Goal: Information Seeking & Learning: Learn about a topic

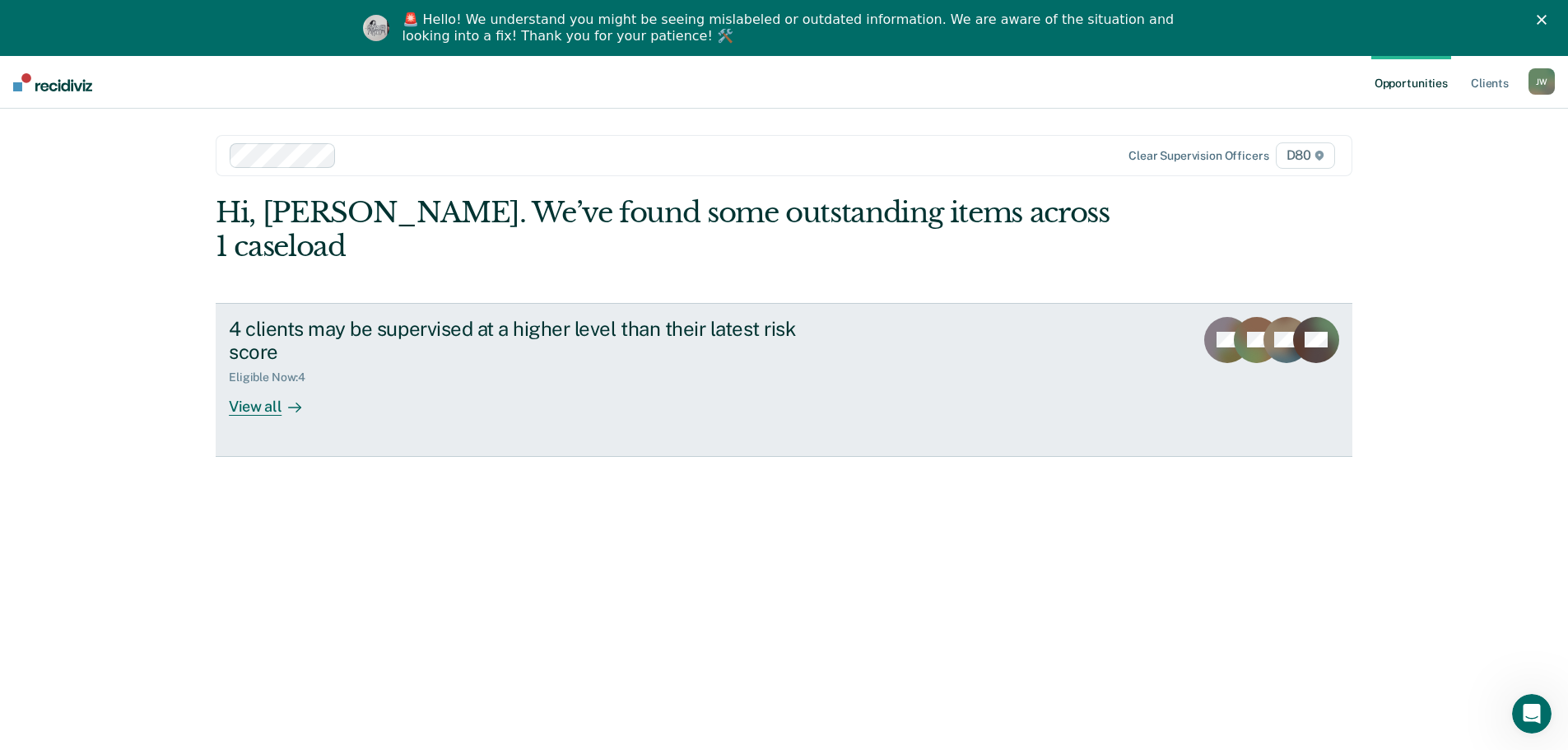
click at [272, 385] on div "View all" at bounding box center [274, 401] width 92 height 32
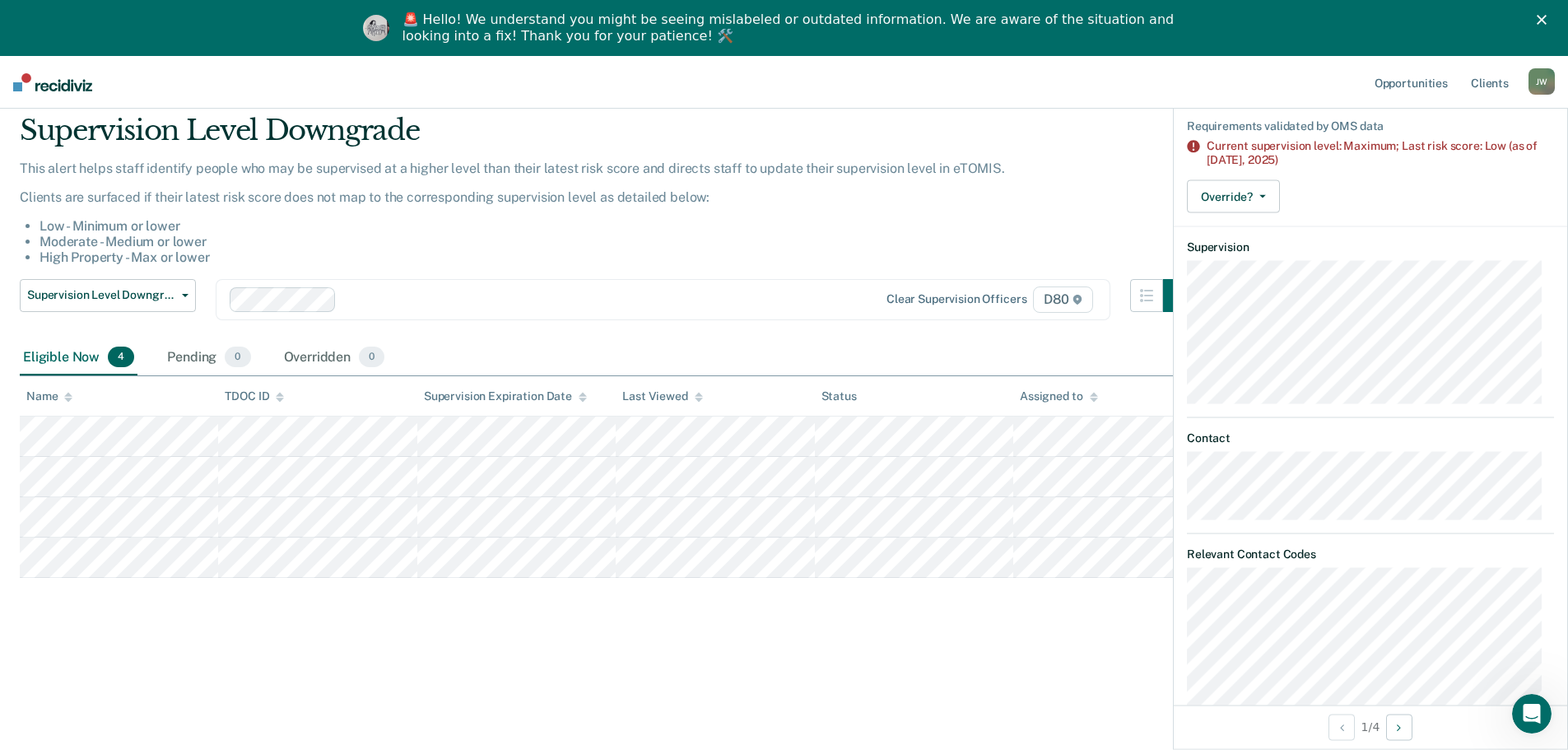
scroll to position [172, 0]
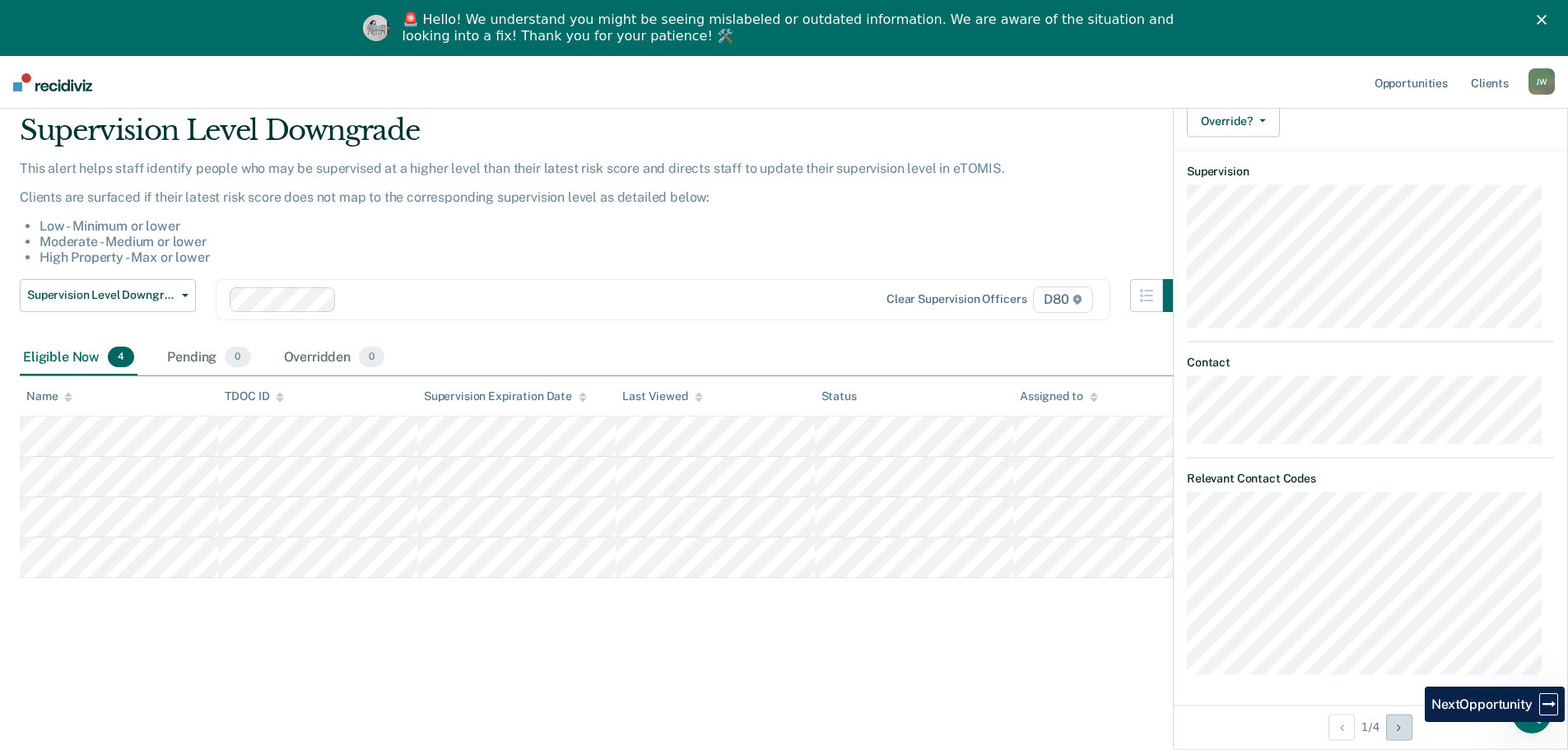
click at [1413, 731] on button "Next Opportunity" at bounding box center [1399, 726] width 27 height 27
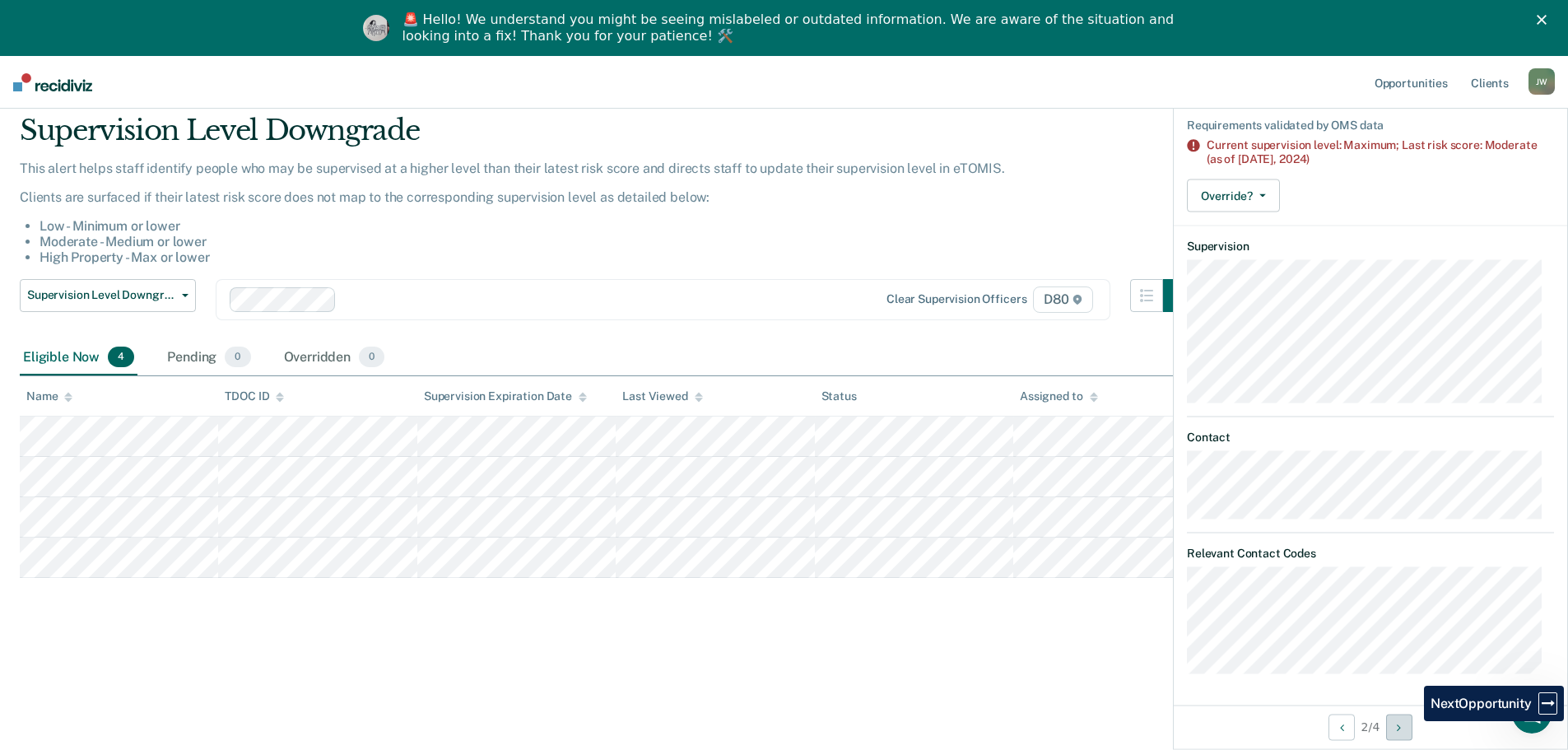
click at [1412, 730] on button "Next Opportunity" at bounding box center [1399, 726] width 27 height 27
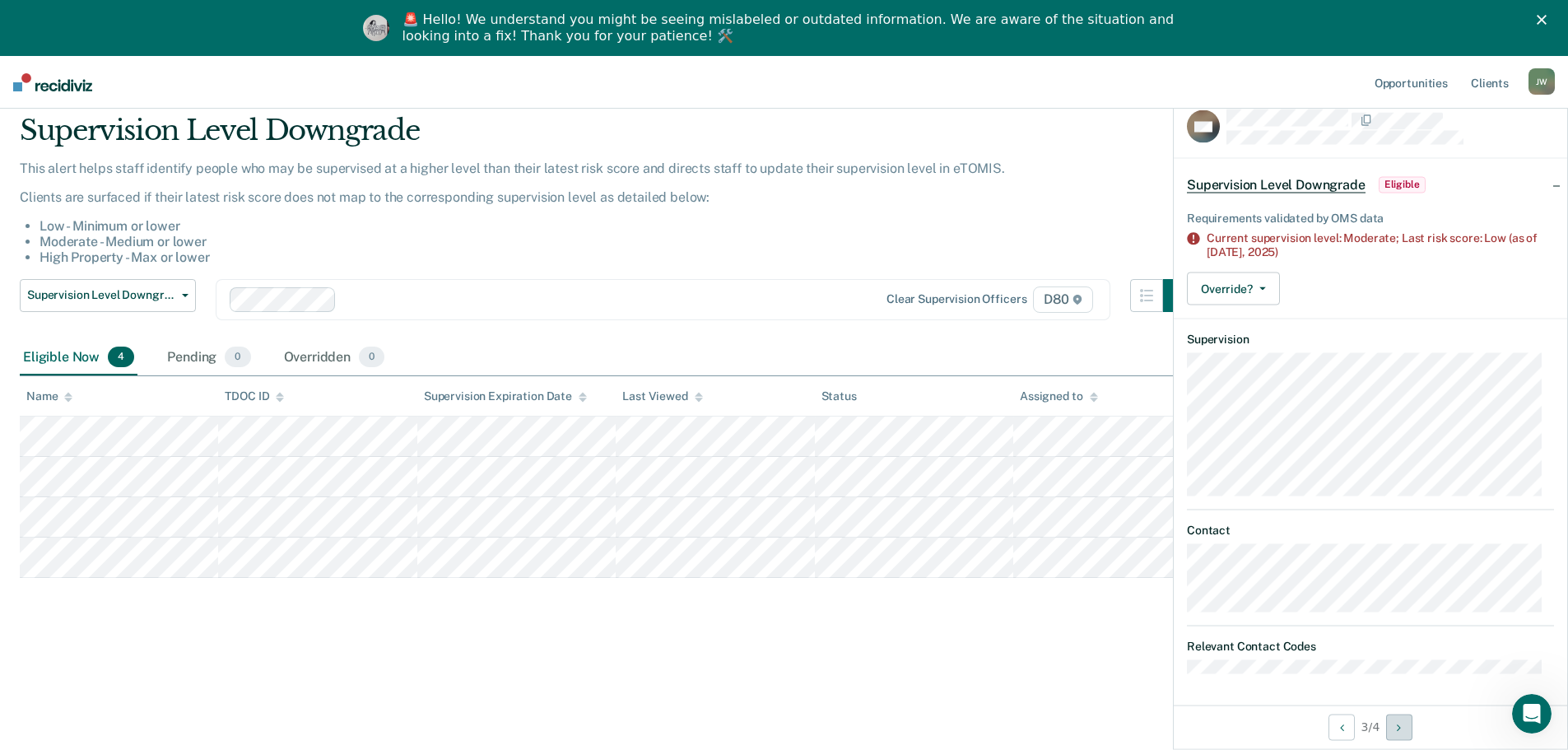
scroll to position [3, 0]
click at [1411, 728] on button "Next Opportunity" at bounding box center [1399, 726] width 27 height 27
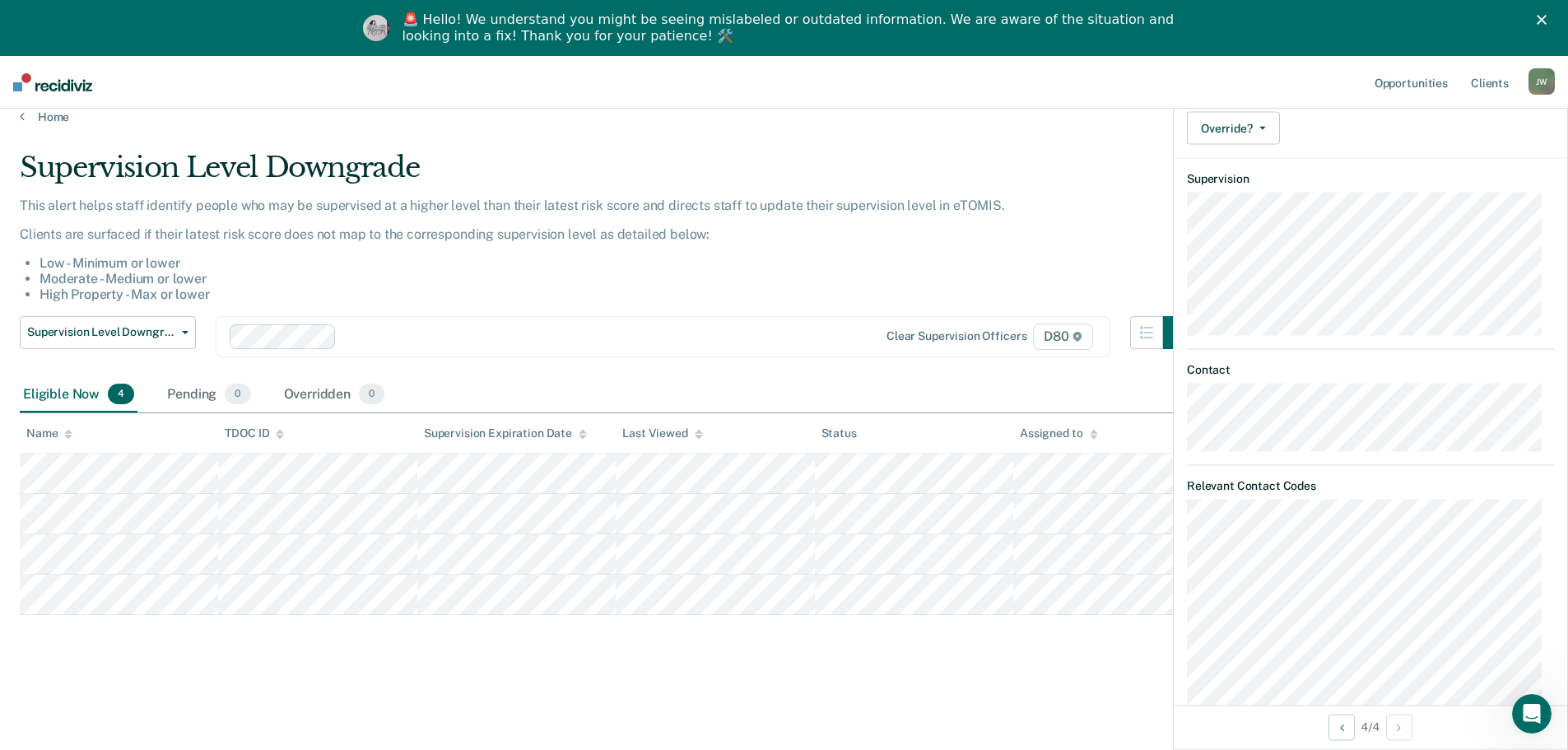
scroll to position [0, 0]
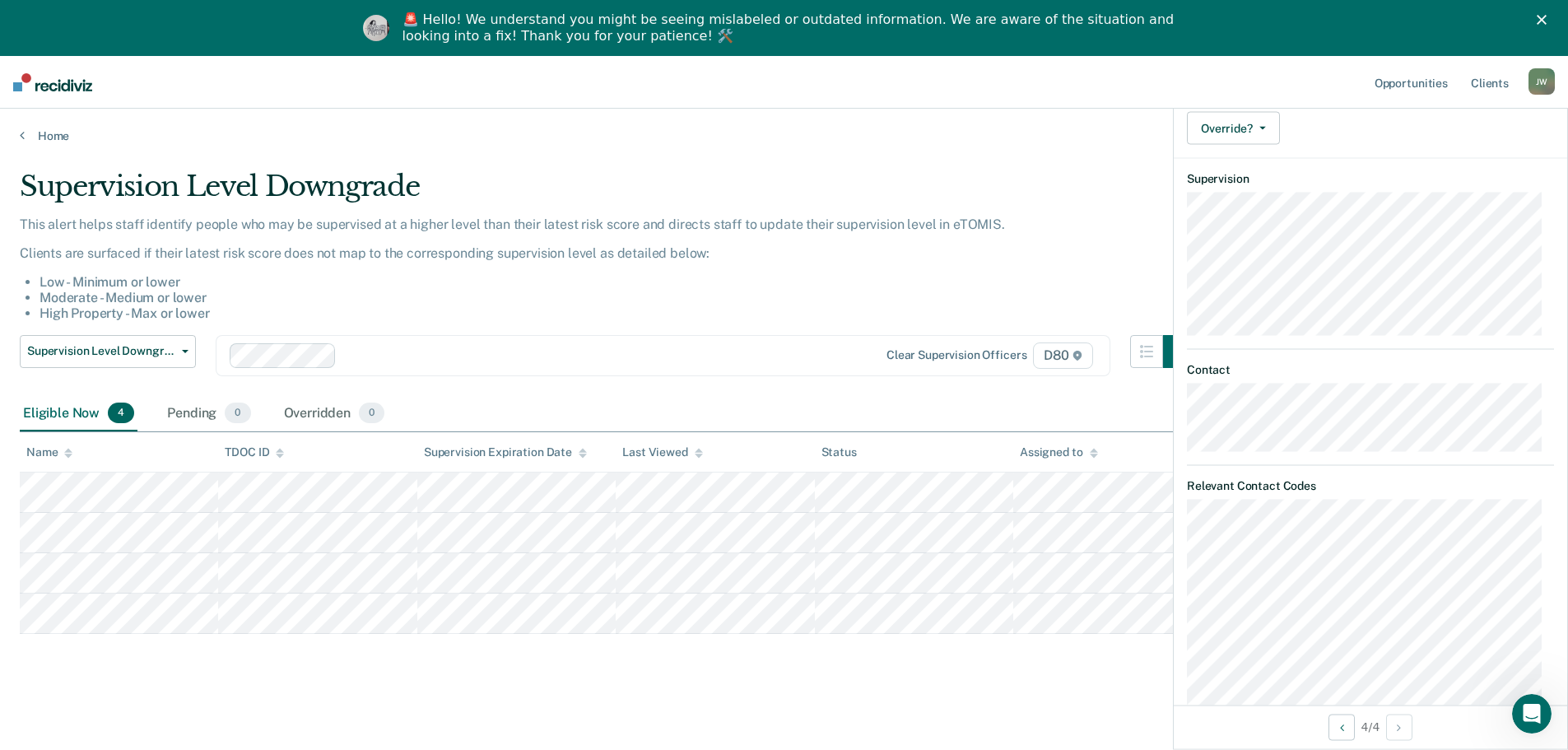
click at [944, 176] on div "Supervision Level Downgrade" at bounding box center [607, 192] width 1176 height 47
